Goal: Task Accomplishment & Management: Use online tool/utility

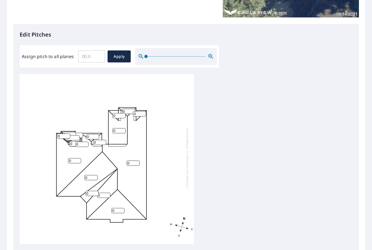
scroll to position [123, 0]
click at [135, 160] on input "0" at bounding box center [133, 162] width 13 height 5
type input "6"
click at [267, 164] on div "6 0 0 0 0 0 0 0 0 0 0 0 0 0 0 0 0 0" at bounding box center [186, 159] width 333 height 171
click at [93, 191] on input "0" at bounding box center [92, 193] width 13 height 5
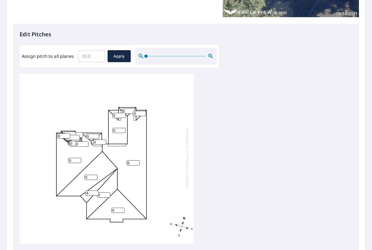
type input "4"
click at [255, 161] on div "6 0 0 0 0 0 4 0 0 0 0 0 0 0 0 0 0 0" at bounding box center [186, 159] width 333 height 171
click at [91, 175] on input "0" at bounding box center [91, 177] width 13 height 5
type input "6"
click at [246, 165] on div "6 0 6 0 0 0 4 0 0 0 0 0 0 0 0 0 0 0" at bounding box center [186, 159] width 333 height 171
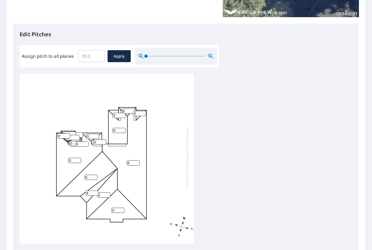
click at [106, 192] on input "0" at bounding box center [103, 194] width 13 height 5
type input "6"
click at [233, 181] on div "6 0 6 0 0 6 4 0 0 0 0 0 0 0 0 0 0 0" at bounding box center [186, 159] width 333 height 171
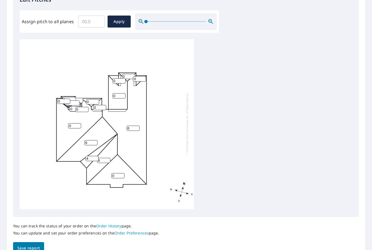
click at [121, 173] on input "0" at bounding box center [118, 175] width 13 height 5
type input "6"
click at [245, 168] on div "6 0 6 6 0 6 4 0 0 0 0 0 0 0 0 0 0 0" at bounding box center [186, 124] width 333 height 171
click at [101, 105] on input "0" at bounding box center [99, 107] width 13 height 5
type input "6"
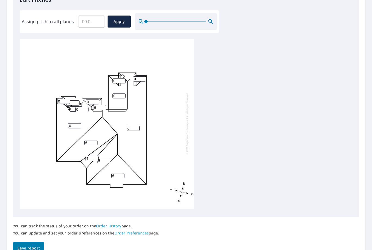
click at [97, 99] on input "0" at bounding box center [92, 101] width 13 height 5
type input "6"
click at [85, 107] on input "0" at bounding box center [82, 109] width 13 height 5
type input "5"
type input "6"
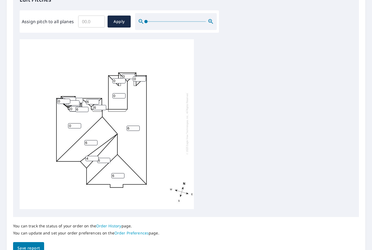
click at [74, 107] on input "0" at bounding box center [76, 108] width 13 height 5
type input "6"
click at [66, 99] on input "0" at bounding box center [63, 101] width 13 height 5
type input "6"
click at [213, 124] on div "6 0 6 6 0 6 4 6 6 6 0 0 0 0 0 0 6 6" at bounding box center [186, 124] width 333 height 171
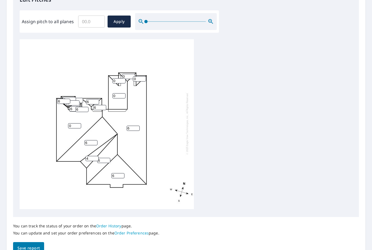
click at [125, 93] on input "0" at bounding box center [119, 95] width 13 height 5
type input "6"
click at [123, 78] on input "0" at bounding box center [119, 80] width 13 height 5
type input "6"
click at [133, 74] on input "0" at bounding box center [128, 76] width 13 height 5
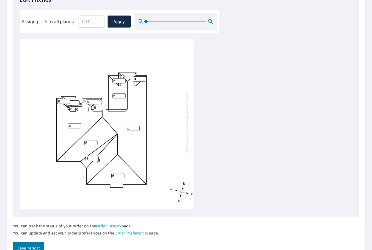
type input "6"
click at [145, 76] on input "0" at bounding box center [139, 78] width 13 height 5
type input "6"
click at [246, 150] on div "6 0 6 6 6 6 4 6 6 6 6 6 6 0 0 0 6 6" at bounding box center [186, 124] width 333 height 171
click at [81, 123] on input "0" at bounding box center [74, 125] width 13 height 5
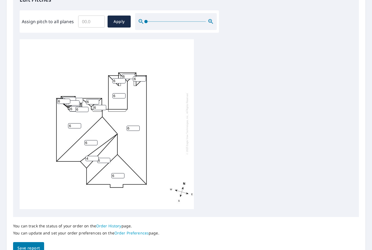
type input "6"
click at [269, 143] on div "6 6 6 6 6 6 4 6 6 6 6 6 6 0 0 0 6 6" at bounding box center [186, 124] width 333 height 171
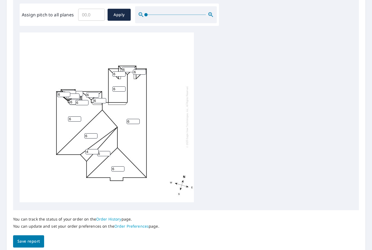
scroll to position [164, 0]
click at [32, 238] on span "Save report" at bounding box center [28, 241] width 22 height 7
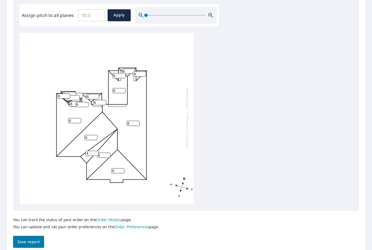
scroll to position [0, 0]
click at [34, 239] on span "Save report" at bounding box center [28, 242] width 22 height 7
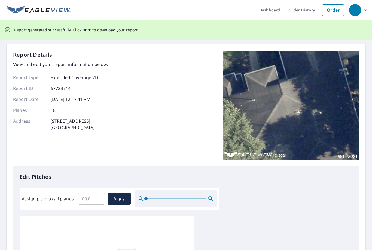
click at [87, 26] on span "here" at bounding box center [87, 29] width 9 height 7
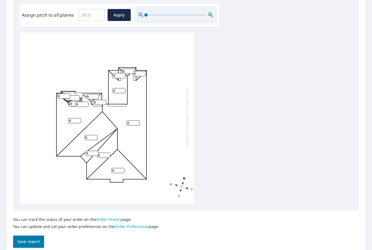
click at [37, 238] on span "Save report" at bounding box center [28, 241] width 22 height 7
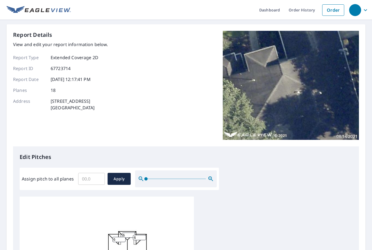
scroll to position [-4, 0]
